Goal: Transaction & Acquisition: Purchase product/service

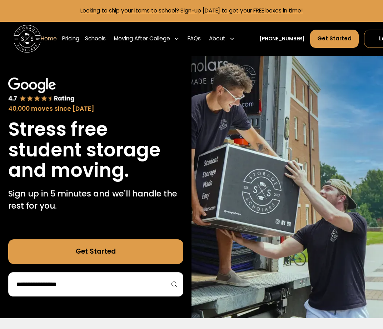
scroll to position [3, 0]
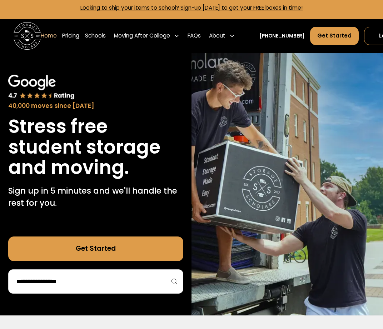
click at [124, 244] on link "Get Started" at bounding box center [95, 249] width 175 height 25
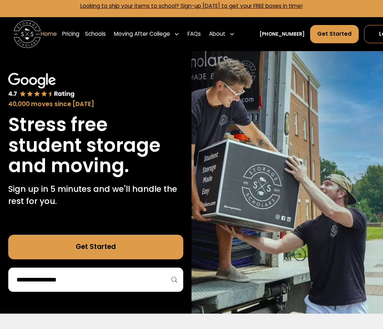
click at [97, 276] on input "search" at bounding box center [96, 280] width 160 height 12
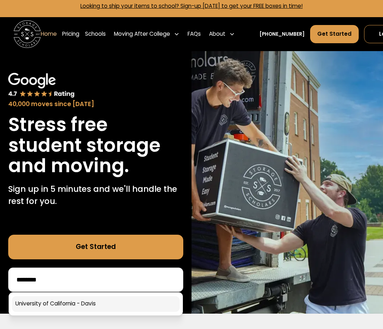
type input "********"
click at [112, 302] on link at bounding box center [96, 304] width 168 height 16
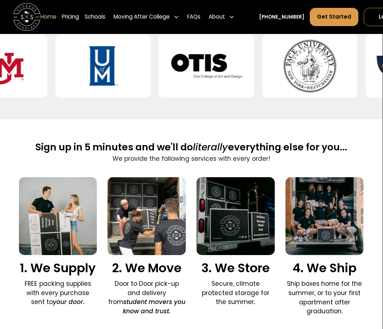
scroll to position [337, 0]
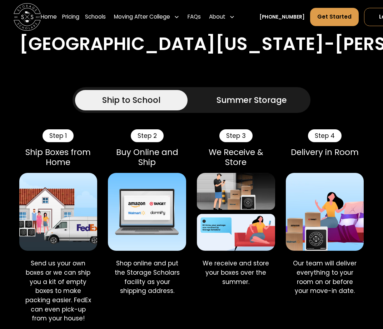
scroll to position [396, 0]
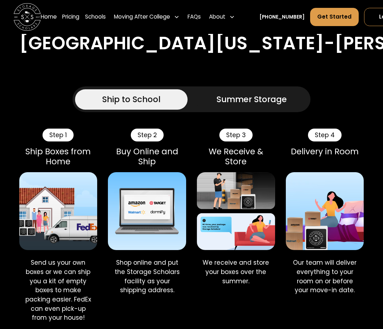
click at [259, 107] on link "Summer Storage" at bounding box center [252, 99] width 112 height 20
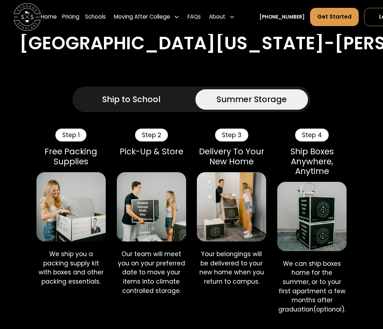
click at [132, 99] on div "Ship to School" at bounding box center [131, 99] width 58 height 12
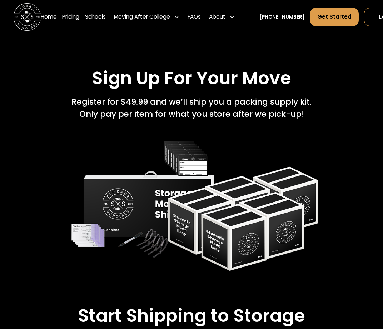
scroll to position [1005, 0]
